Goal: Find specific page/section: Find specific page/section

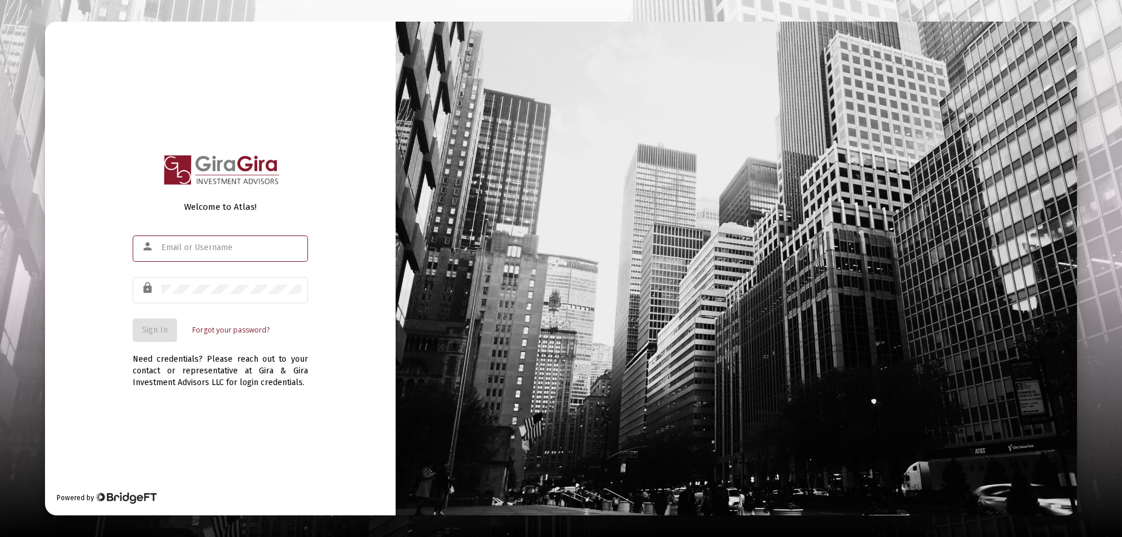
click at [177, 245] on input "text" at bounding box center [231, 247] width 140 height 9
type input "[PERSON_NAME][EMAIL_ADDRESS][DOMAIN_NAME]"
click at [193, 283] on div at bounding box center [231, 289] width 140 height 29
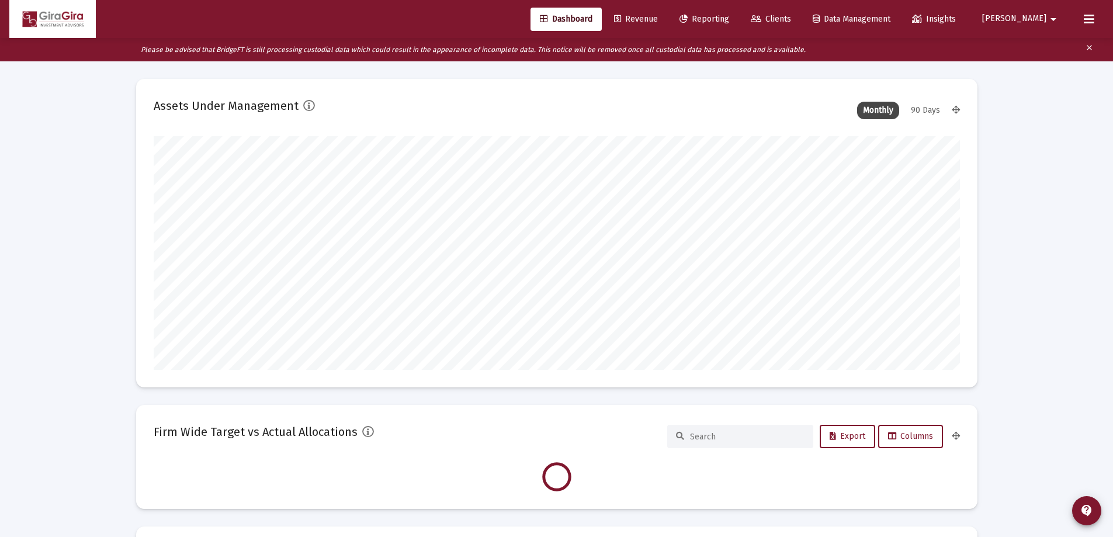
scroll to position [234, 434]
type input "[DATE]"
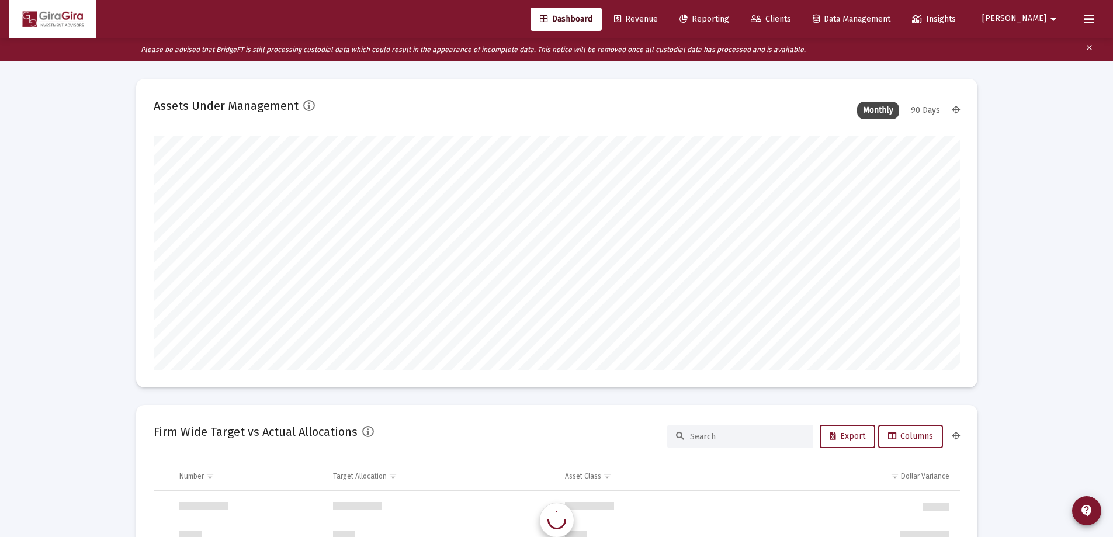
scroll to position [1122, 0]
click at [729, 19] on span "Reporting" at bounding box center [705, 19] width 50 height 10
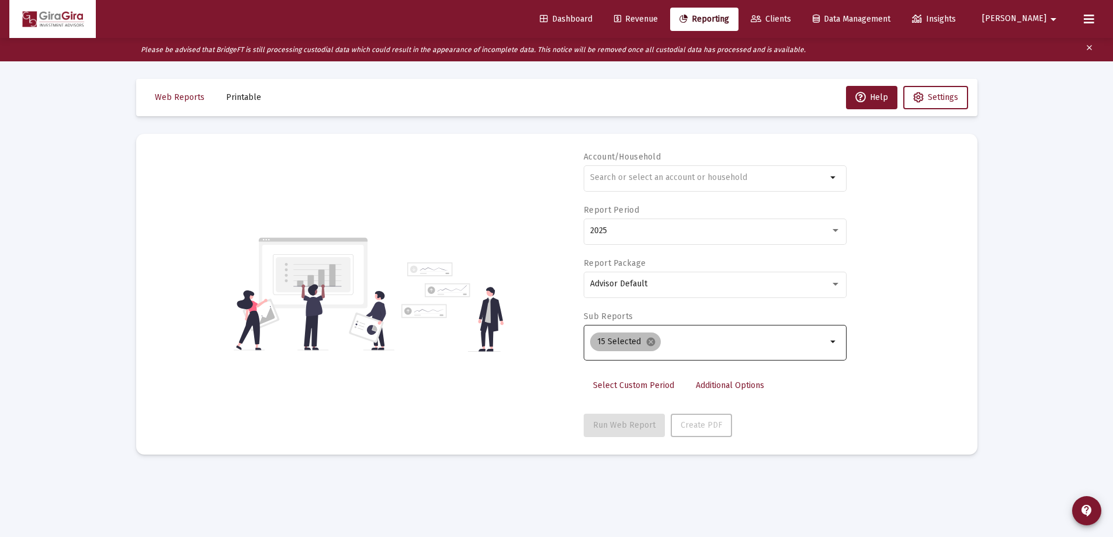
click at [651, 342] on mat-icon "cancel" at bounding box center [651, 342] width 11 height 11
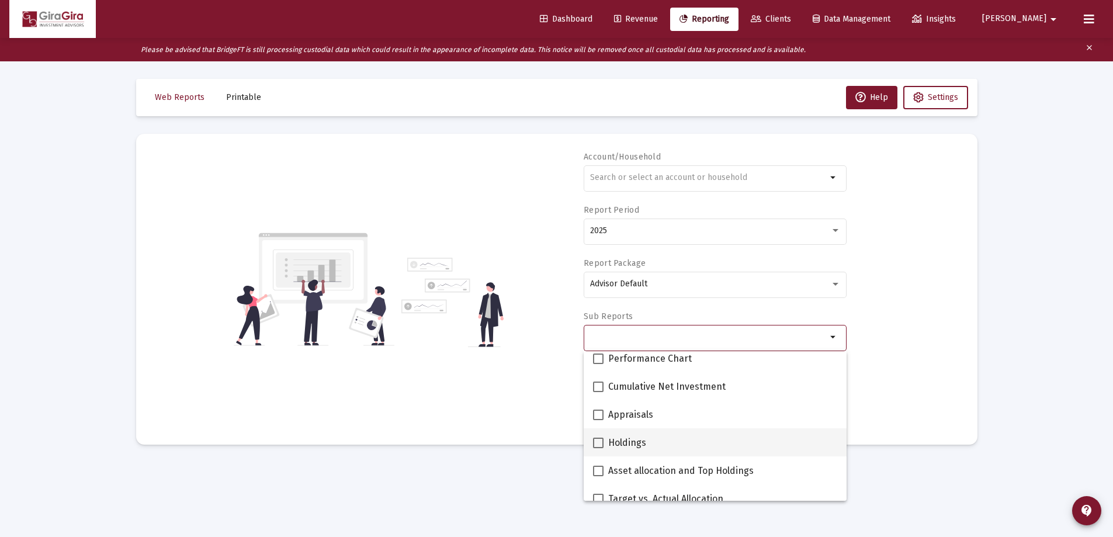
scroll to position [58, 0]
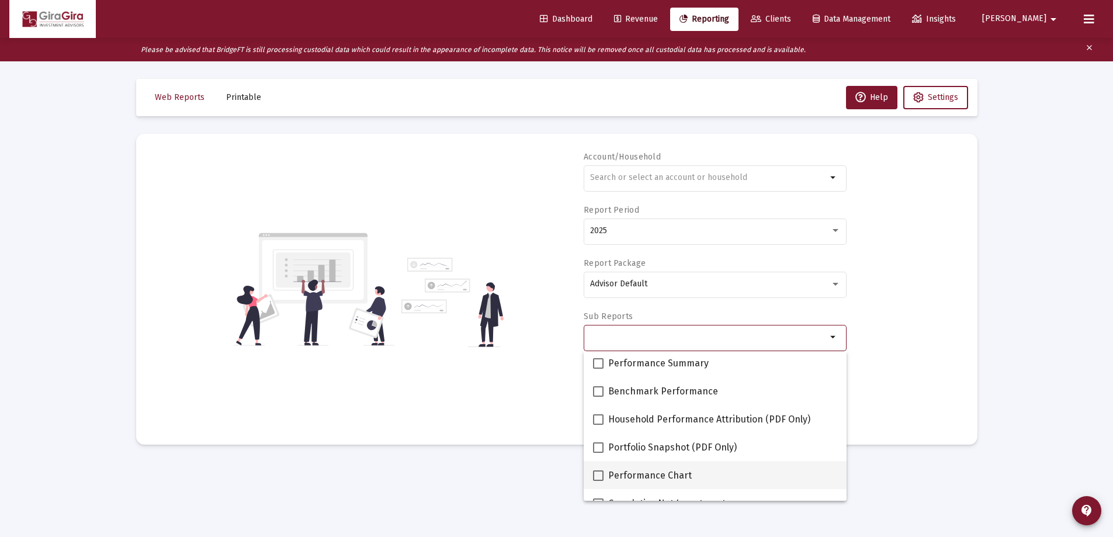
click at [601, 477] on span at bounding box center [598, 475] width 11 height 11
click at [598, 481] on input "Performance Chart" at bounding box center [598, 481] width 1 height 1
checkbox input "true"
